Goal: Navigation & Orientation: Find specific page/section

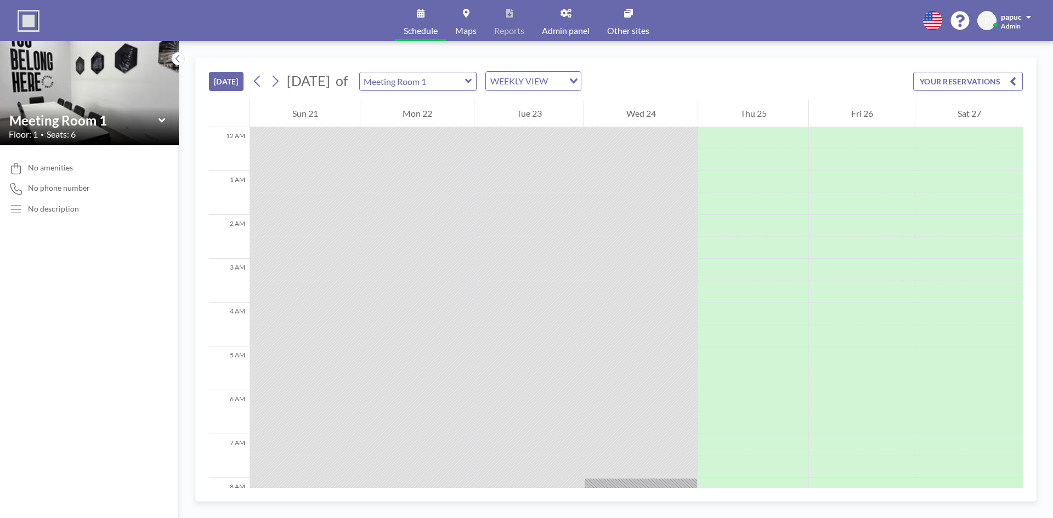
scroll to position [373, 0]
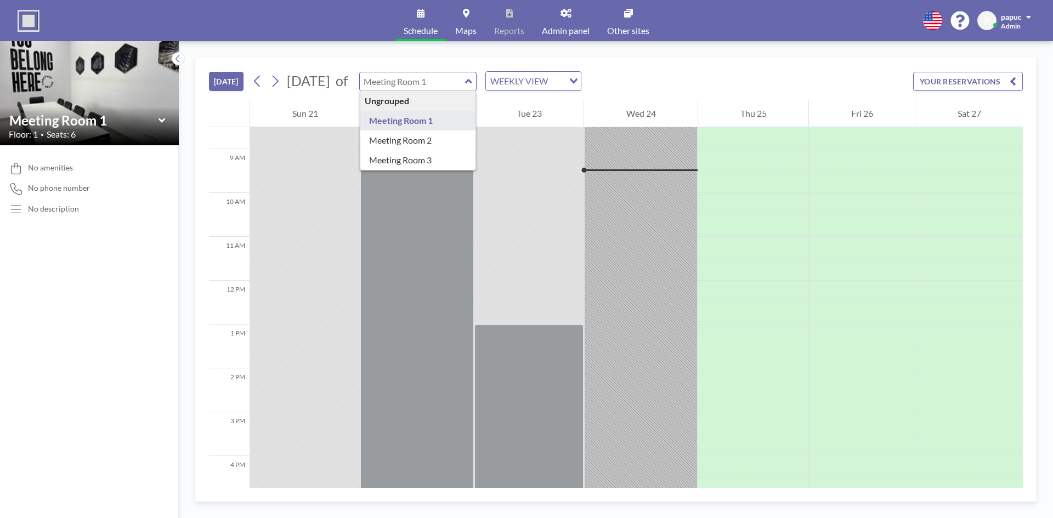
click at [465, 82] on input "text" at bounding box center [412, 81] width 105 height 18
type input "Meeting Room 2"
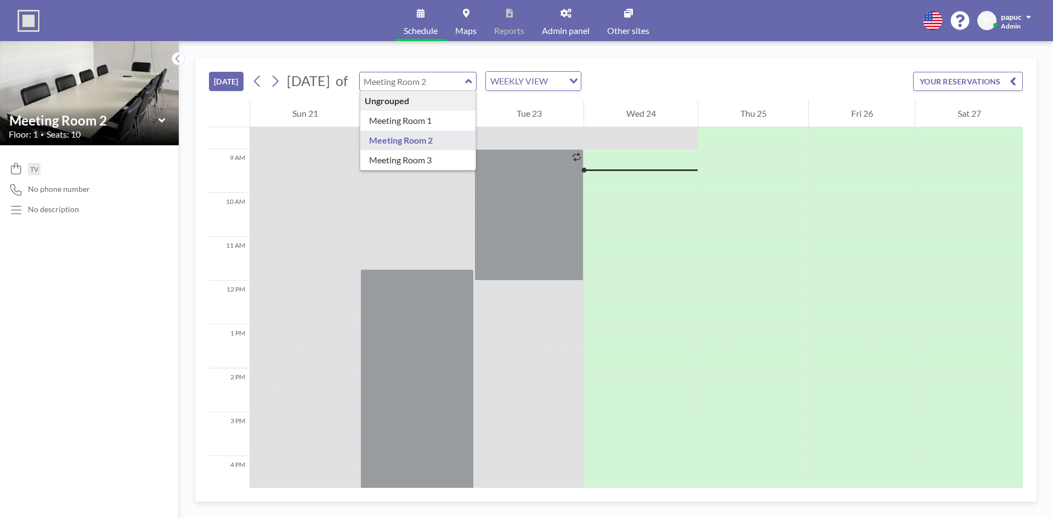
click at [443, 78] on input "text" at bounding box center [412, 81] width 105 height 18
type input "Meeting Room 3"
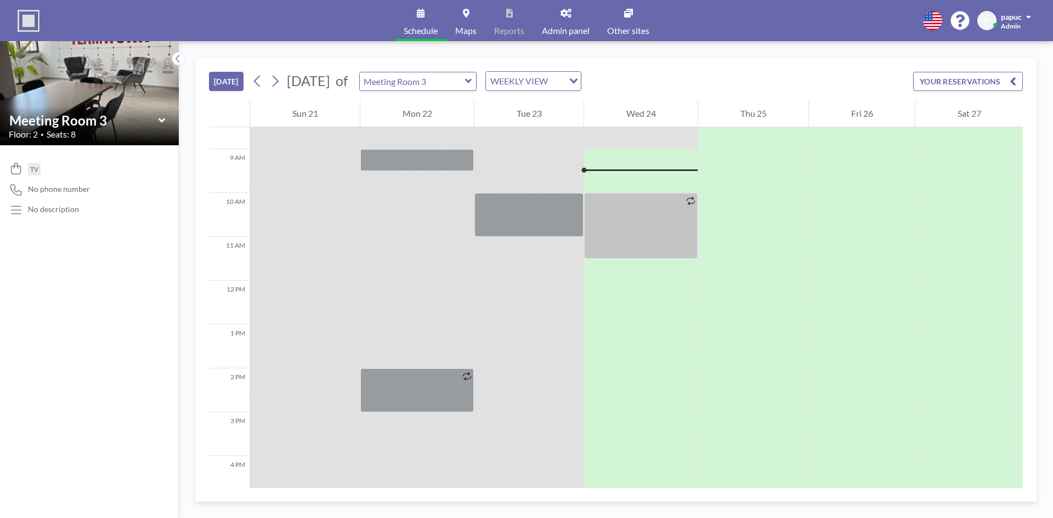
click at [426, 26] on span "Schedule" at bounding box center [421, 30] width 34 height 9
click at [33, 30] on img at bounding box center [29, 21] width 22 height 22
click at [580, 32] on span "Admin panel" at bounding box center [566, 30] width 48 height 9
click at [624, 22] on link "Other sites" at bounding box center [629, 20] width 60 height 41
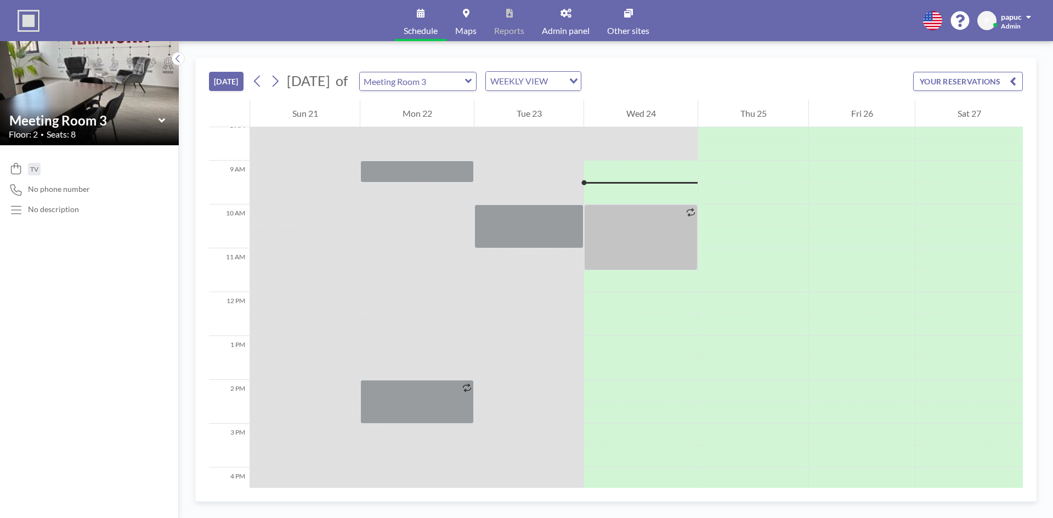
scroll to position [373, 0]
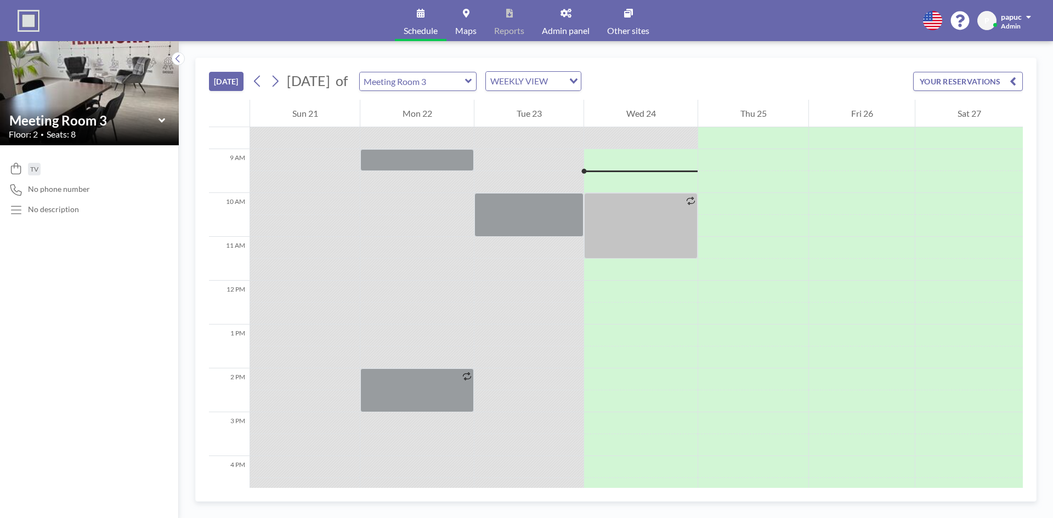
click at [475, 29] on span "Maps" at bounding box center [465, 30] width 21 height 9
